Goal: Information Seeking & Learning: Learn about a topic

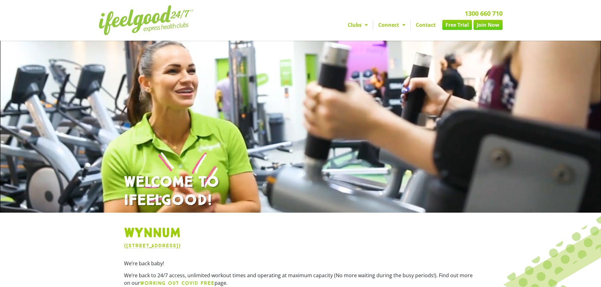
click at [359, 25] on link "Clubs" at bounding box center [357, 25] width 30 height 10
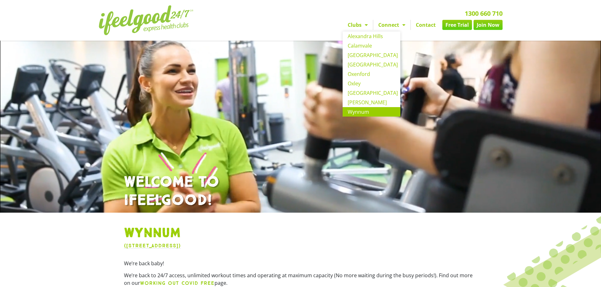
click at [254, 234] on h1 "Wynnum" at bounding box center [300, 233] width 353 height 16
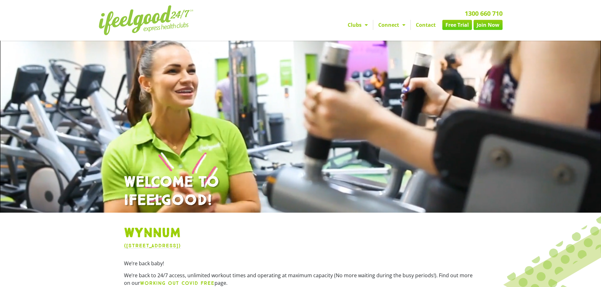
click at [364, 26] on span "Menu" at bounding box center [364, 24] width 6 height 11
click at [356, 21] on link "Clubs" at bounding box center [357, 25] width 30 height 10
click at [355, 29] on link "Clubs" at bounding box center [357, 25] width 30 height 10
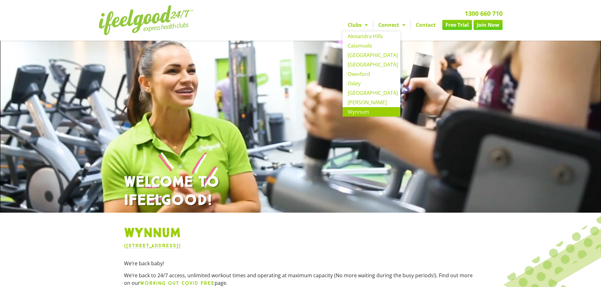
click at [355, 28] on link "Clubs" at bounding box center [357, 25] width 30 height 10
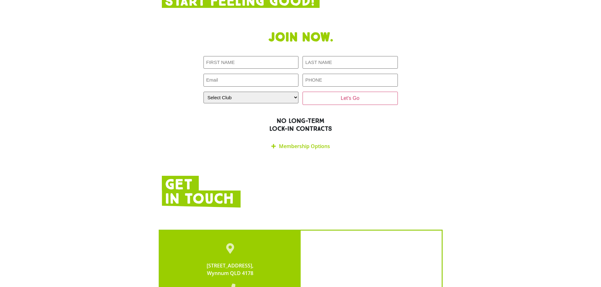
scroll to position [1104, 0]
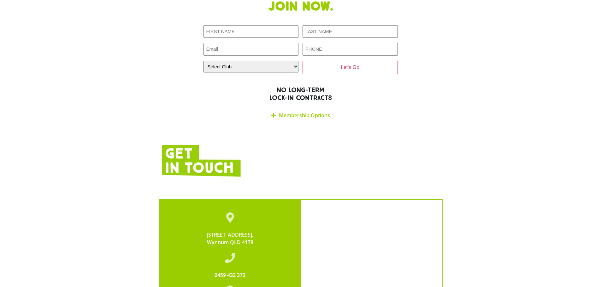
click at [288, 112] on link "Membership Options" at bounding box center [304, 115] width 51 height 7
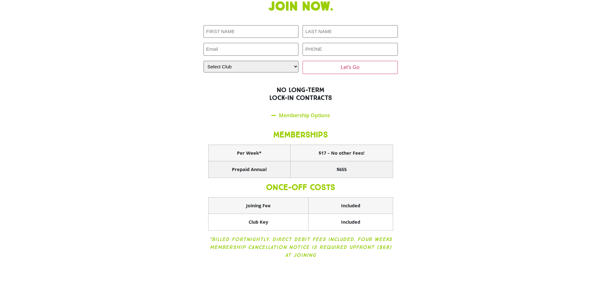
click at [351, 161] on th "$655" at bounding box center [341, 169] width 102 height 17
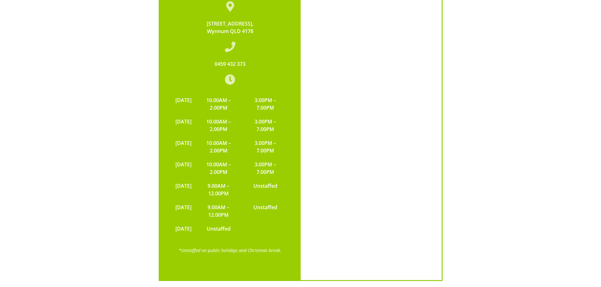
scroll to position [1449, 0]
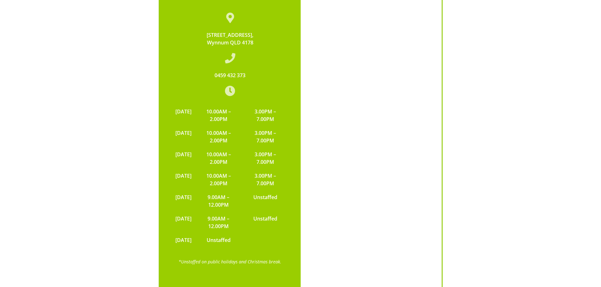
click at [234, 105] on td "10.00AM – 2.00PM" at bounding box center [219, 115] width 48 height 21
click at [233, 105] on td "10.00AM – 2.00PM" at bounding box center [219, 115] width 48 height 21
click at [237, 126] on td "10.00AM – 2.00PM" at bounding box center [219, 136] width 48 height 21
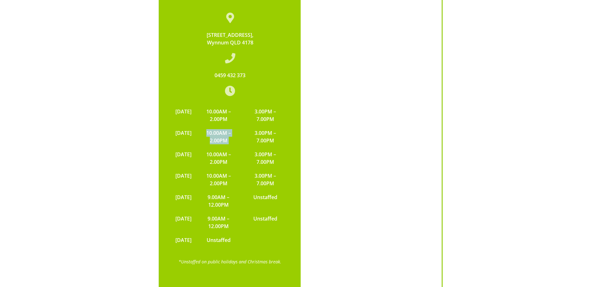
click at [237, 126] on td "10.00AM – 2.00PM" at bounding box center [219, 136] width 48 height 21
click at [236, 148] on td "10.00AM – 2.00PM" at bounding box center [219, 158] width 48 height 21
click at [236, 169] on td "10.00AM – 2.00PM" at bounding box center [219, 179] width 48 height 21
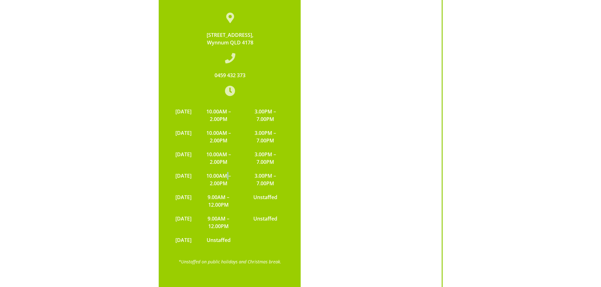
click at [236, 169] on td "10.00AM – 2.00PM" at bounding box center [219, 179] width 48 height 21
click at [235, 190] on td "9.00AM – 12.00PM" at bounding box center [219, 200] width 48 height 21
click at [237, 212] on td "9.00AM – 12.00PM" at bounding box center [219, 222] width 48 height 21
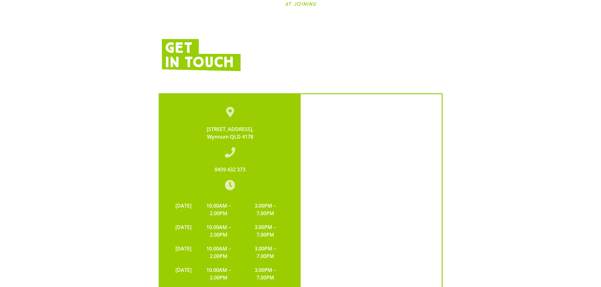
scroll to position [1355, 0]
click at [265, 199] on td "3.00PM – 7.00PM" at bounding box center [264, 209] width 45 height 21
click at [266, 199] on td "3.00PM – 7.00PM" at bounding box center [264, 209] width 45 height 21
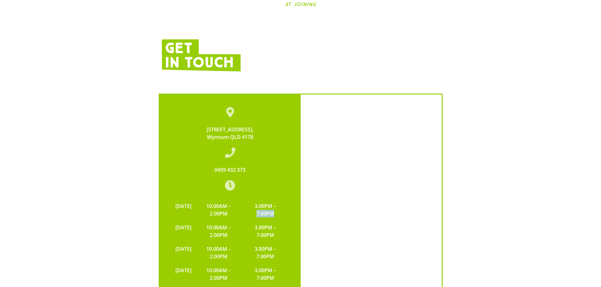
click at [266, 199] on td "3.00PM – 7.00PM" at bounding box center [264, 209] width 45 height 21
click at [268, 221] on td "3.00PM – 7.00PM" at bounding box center [264, 231] width 45 height 21
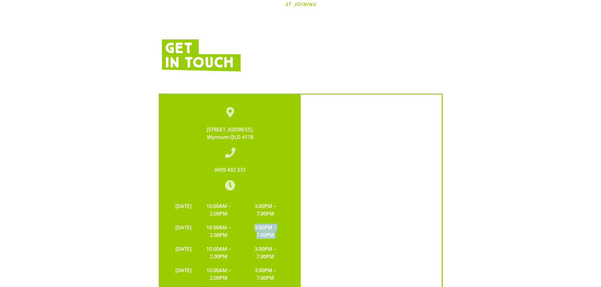
click at [266, 221] on td "3.00PM – 7.00PM" at bounding box center [264, 231] width 45 height 21
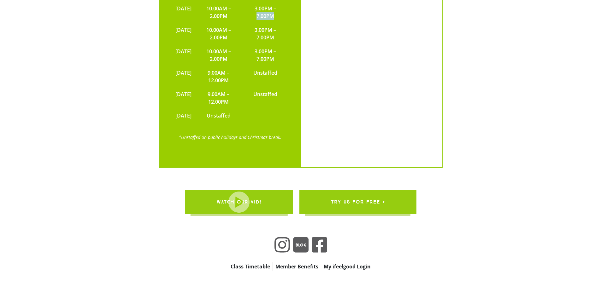
scroll to position [1575, 0]
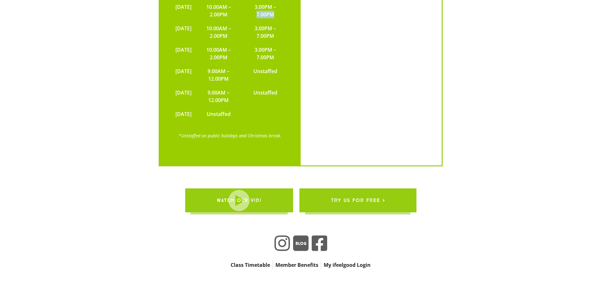
click at [273, 189] on link "WATCH OUR VID!" at bounding box center [239, 201] width 108 height 24
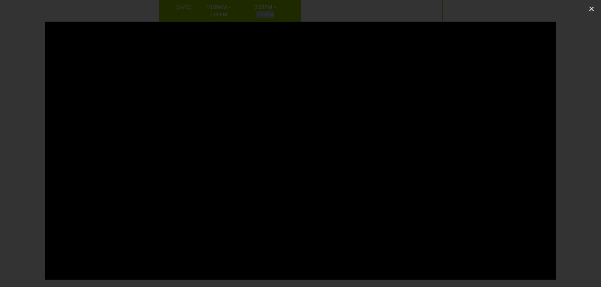
click at [595, 88] on div at bounding box center [300, 143] width 601 height 244
click at [591, 8] on icon "Close (Esc)" at bounding box center [591, 9] width 6 height 6
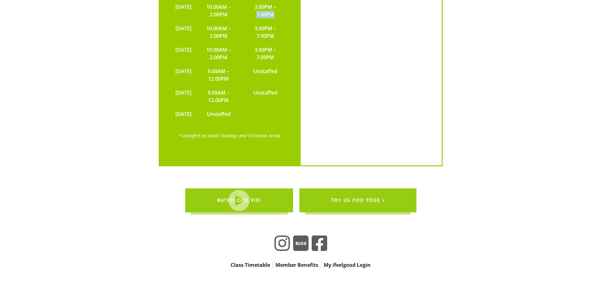
click at [315, 254] on div "Class Timetable Member Benefits My ifeelgood Login Class Timetable Member Benef…" at bounding box center [300, 264] width 221 height 21
click at [314, 261] on link "Member Benefits" at bounding box center [297, 265] width 48 height 9
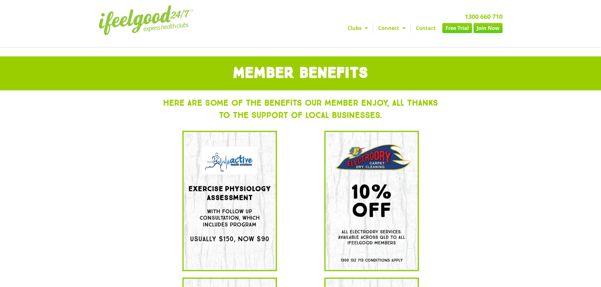
click at [398, 32] on link "Connect" at bounding box center [391, 28] width 37 height 10
click at [399, 29] on span "Menu" at bounding box center [402, 27] width 6 height 11
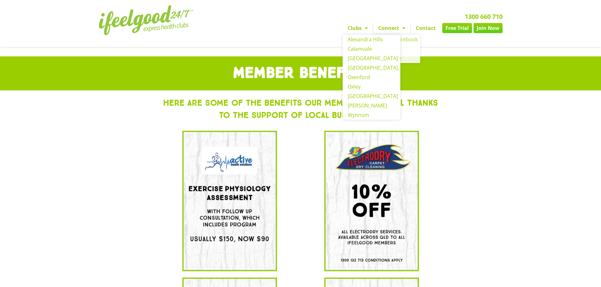
click at [364, 33] on span "Menu" at bounding box center [364, 27] width 6 height 11
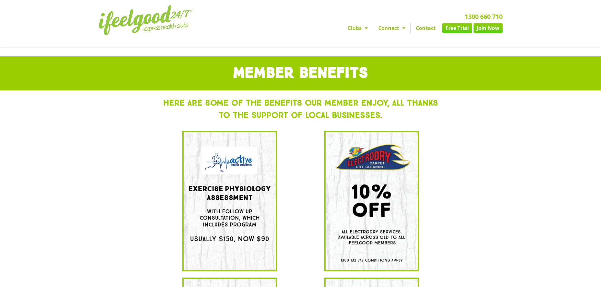
click at [364, 26] on span "Menu" at bounding box center [364, 27] width 6 height 11
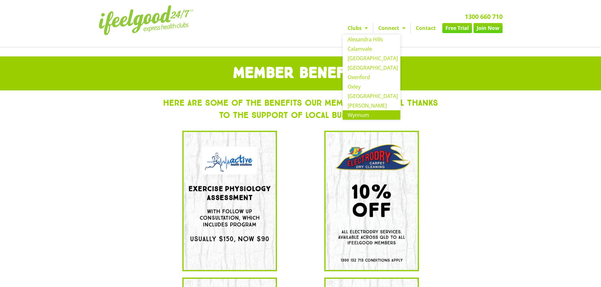
click at [356, 111] on link "Wynnum" at bounding box center [371, 114] width 58 height 9
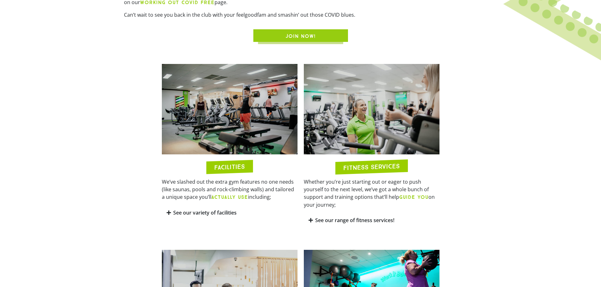
scroll to position [284, 0]
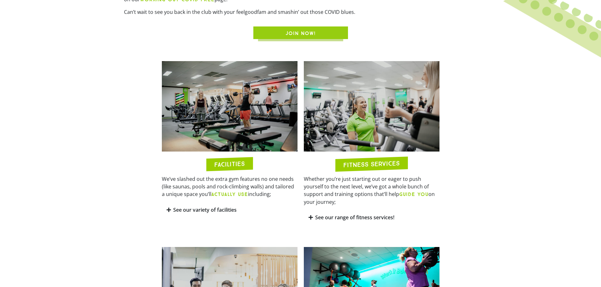
click at [226, 210] on link "See our variety of facilities" at bounding box center [204, 210] width 63 height 7
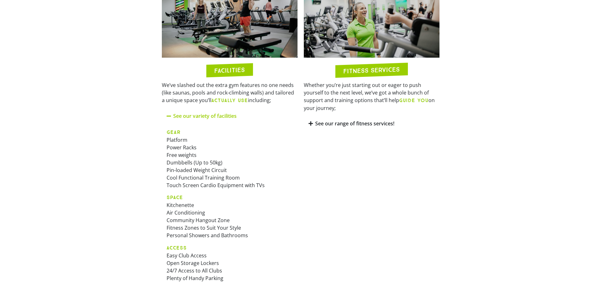
scroll to position [378, 0]
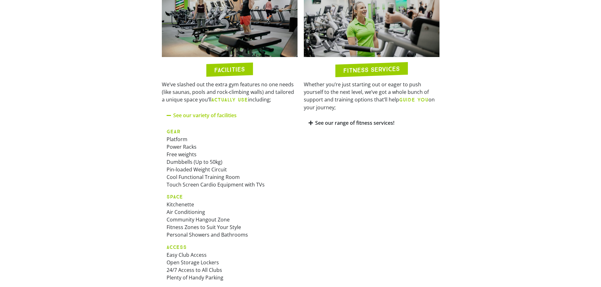
click at [183, 138] on p "GEAR Platform Power Racks Free weights Dumbbells (Up to 50kg) Pin-loaded Weight…" at bounding box center [229, 158] width 126 height 61
click at [183, 143] on p "GEAR Platform Power Racks Free weights Dumbbells (Up to 50kg) Pin-loaded Weight…" at bounding box center [229, 158] width 126 height 61
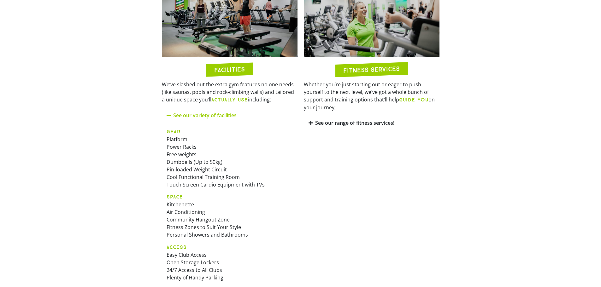
click at [184, 154] on p "GEAR Platform Power Racks Free weights Dumbbells (Up to 50kg) Pin-loaded Weight…" at bounding box center [229, 158] width 126 height 61
click at [184, 145] on p "GEAR Platform Power Racks Free weights Dumbbells (Up to 50kg) Pin-loaded Weight…" at bounding box center [229, 158] width 126 height 61
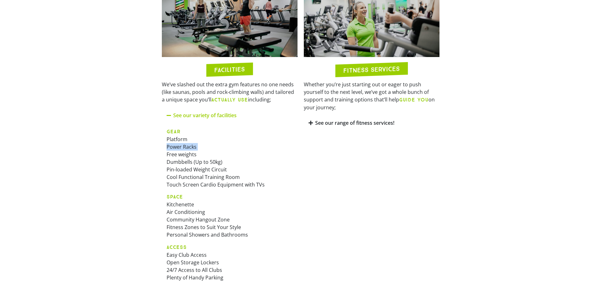
click at [184, 144] on p "GEAR Platform Power Racks Free weights Dumbbells (Up to 50kg) Pin-loaded Weight…" at bounding box center [229, 158] width 126 height 61
click at [183, 137] on p "GEAR Platform Power Racks Free weights Dumbbells (Up to 50kg) Pin-loaded Weight…" at bounding box center [229, 158] width 126 height 61
click at [184, 145] on p "GEAR Platform Power Racks Free weights Dumbbells (Up to 50kg) Pin-loaded Weight…" at bounding box center [229, 158] width 126 height 61
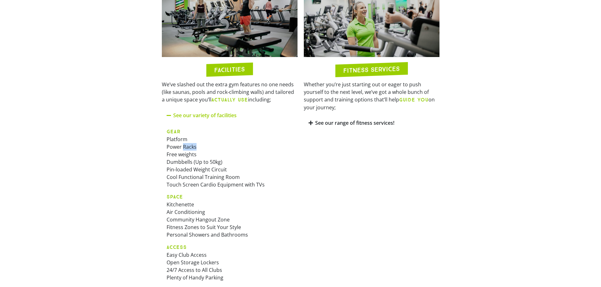
click at [184, 145] on p "GEAR Platform Power Racks Free weights Dumbbells (Up to 50kg) Pin-loaded Weight…" at bounding box center [229, 158] width 126 height 61
click at [184, 146] on p "GEAR Platform Power Racks Free weights Dumbbells (Up to 50kg) Pin-loaded Weight…" at bounding box center [229, 158] width 126 height 61
click at [184, 155] on p "GEAR Platform Power Racks Free weights Dumbbells (Up to 50kg) Pin-loaded Weight…" at bounding box center [229, 158] width 126 height 61
click at [187, 166] on p "GEAR Platform Power Racks Free weights Dumbbells (Up to 50kg) Pin-loaded Weight…" at bounding box center [229, 158] width 126 height 61
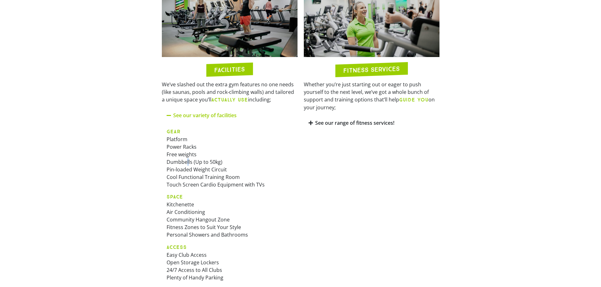
click at [188, 161] on p "GEAR Platform Power Racks Free weights Dumbbells (Up to 50kg) Pin-loaded Weight…" at bounding box center [229, 158] width 126 height 61
click at [188, 170] on p "GEAR Platform Power Racks Free weights Dumbbells (Up to 50kg) Pin-loaded Weight…" at bounding box center [229, 158] width 126 height 61
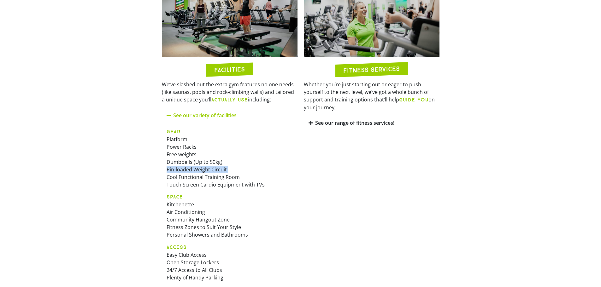
click at [188, 170] on p "GEAR Platform Power Racks Free weights Dumbbells (Up to 50kg) Pin-loaded Weight…" at bounding box center [229, 158] width 126 height 61
click at [187, 174] on p "GEAR Platform Power Racks Free weights Dumbbells (Up to 50kg) Pin-loaded Weight…" at bounding box center [229, 158] width 126 height 61
click at [193, 166] on p "GEAR Platform Power Racks Free weights Dumbbells (Up to 50kg) Pin-loaded Weight…" at bounding box center [229, 158] width 126 height 61
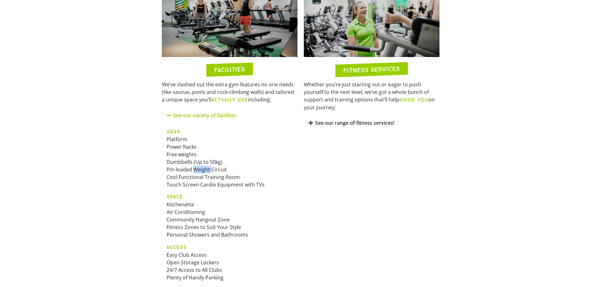
click at [193, 166] on p "GEAR Platform Power Racks Free weights Dumbbells (Up to 50kg) Pin-loaded Weight…" at bounding box center [229, 158] width 126 height 61
click at [196, 178] on p "GEAR Platform Power Racks Free weights Dumbbells (Up to 50kg) Pin-loaded Weight…" at bounding box center [229, 158] width 126 height 61
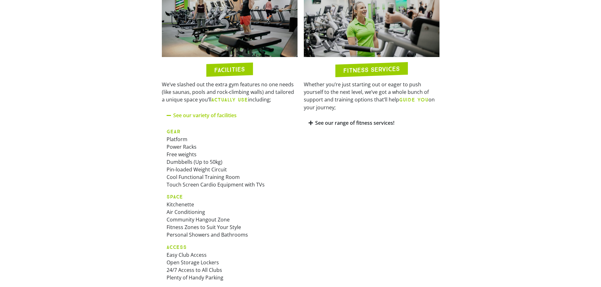
click at [204, 190] on div "GEAR Platform Power Racks Free weights Dumbbells (Up to 50kg) Pin-loaded Weight…" at bounding box center [230, 207] width 136 height 168
click at [204, 186] on p "GEAR Platform Power Racks Free weights Dumbbells (Up to 50kg) Pin-loaded Weight…" at bounding box center [229, 158] width 126 height 61
click at [185, 207] on p "SPACE Kitchenette Air Conditioning Community Hangout Zone Fitness Zones to Suit…" at bounding box center [229, 216] width 126 height 46
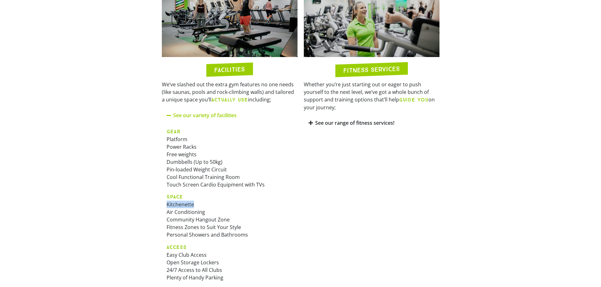
click at [185, 207] on p "SPACE Kitchenette Air Conditioning Community Hangout Zone Fitness Zones to Suit…" at bounding box center [229, 216] width 126 height 46
click at [189, 212] on p "SPACE Kitchenette Air Conditioning Community Hangout Zone Fitness Zones to Suit…" at bounding box center [229, 216] width 126 height 46
click at [194, 217] on p "SPACE Kitchenette Air Conditioning Community Hangout Zone Fitness Zones to Suit…" at bounding box center [229, 216] width 126 height 46
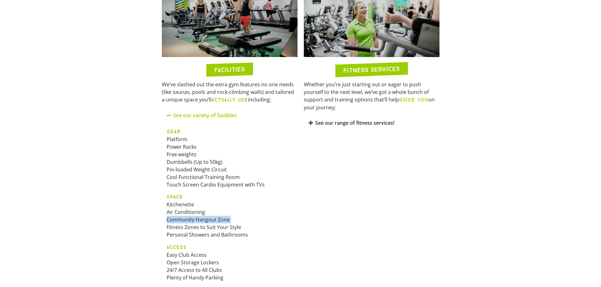
click at [194, 217] on p "SPACE Kitchenette Air Conditioning Community Hangout Zone Fitness Zones to Suit…" at bounding box center [229, 216] width 126 height 46
click at [217, 228] on p "SPACE Kitchenette Air Conditioning Community Hangout Zone Fitness Zones to Suit…" at bounding box center [229, 216] width 126 height 46
click at [218, 233] on p "SPACE Kitchenette Air Conditioning Community Hangout Zone Fitness Zones to Suit…" at bounding box center [229, 216] width 126 height 46
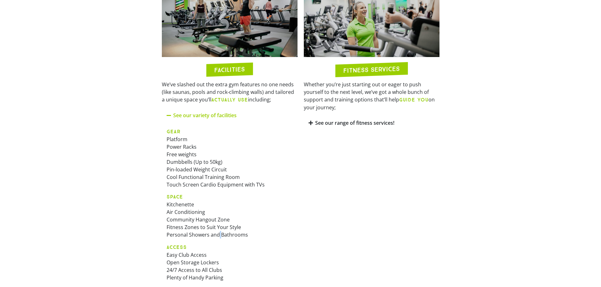
click at [218, 233] on p "SPACE Kitchenette Air Conditioning Community Hangout Zone Fitness Zones to Suit…" at bounding box center [229, 216] width 126 height 46
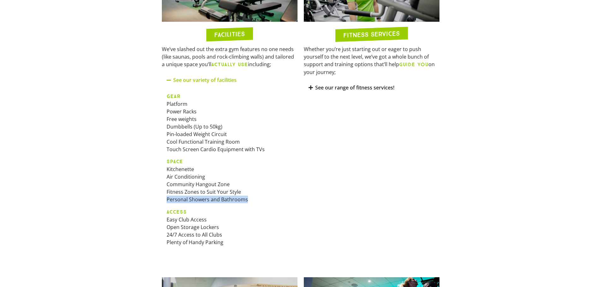
scroll to position [441, 0]
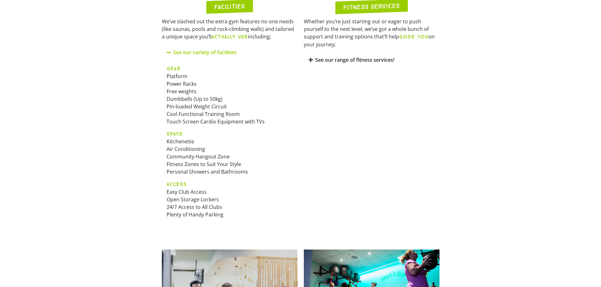
click at [202, 195] on p "ACCESS Easy Club Access Open Storage Lockers 24/7 Access to All Clubs Plenty of…" at bounding box center [229, 199] width 126 height 38
click at [202, 194] on p "ACCESS Easy Club Access Open Storage Lockers 24/7 Access to All Clubs Plenty of…" at bounding box center [229, 199] width 126 height 38
click at [207, 200] on p "ACCESS Easy Club Access Open Storage Lockers 24/7 Access to All Clubs Plenty of…" at bounding box center [229, 199] width 126 height 38
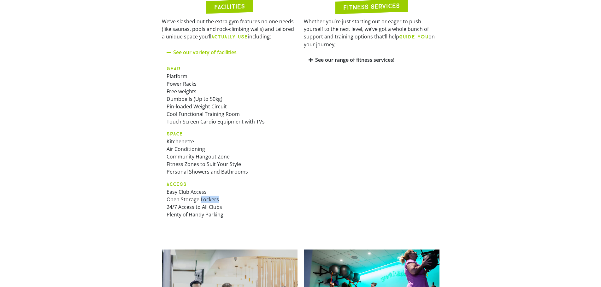
click at [207, 200] on p "ACCESS Easy Club Access Open Storage Lockers 24/7 Access to All Clubs Plenty of…" at bounding box center [229, 199] width 126 height 38
click at [207, 207] on p "ACCESS Easy Club Access Open Storage Lockers 24/7 Access to All Clubs Plenty of…" at bounding box center [229, 199] width 126 height 38
click at [207, 211] on p "ACCESS Easy Club Access Open Storage Lockers 24/7 Access to All Clubs Plenty of…" at bounding box center [229, 199] width 126 height 38
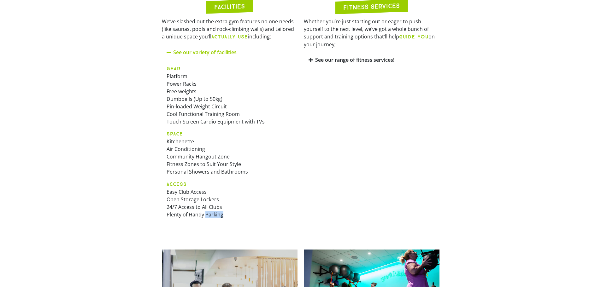
click at [207, 211] on p "ACCESS Easy Club Access Open Storage Lockers 24/7 Access to All Clubs Plenty of…" at bounding box center [229, 199] width 126 height 38
click at [209, 220] on div "GEAR Platform Power Racks Free weights Dumbbells (Up to 50kg) Pin-loaded Weight…" at bounding box center [230, 144] width 136 height 168
click at [209, 226] on div "GEAR Platform Power Racks Free weights Dumbbells (Up to 50kg) Pin-loaded Weight…" at bounding box center [230, 144] width 136 height 168
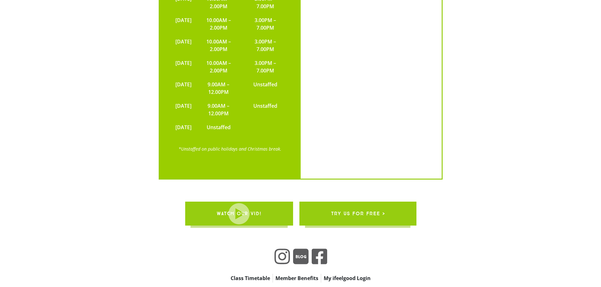
scroll to position [1597, 0]
